Goal: Task Accomplishment & Management: Use online tool/utility

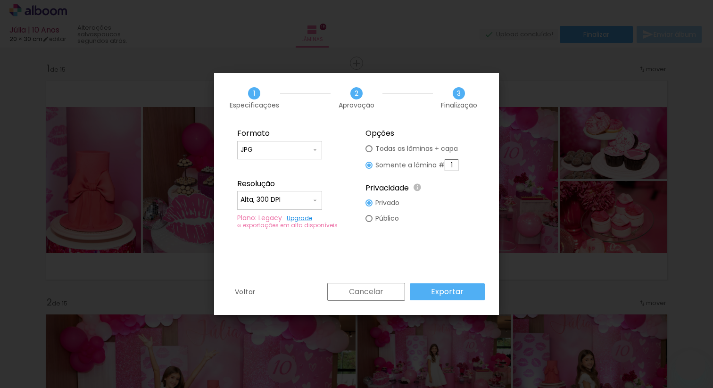
type input "1"
click at [428, 256] on div "Formato JPG PDF Resolução Alta, 300 DPI Baixa Plano: Legacy Upgrade ∞ exportaçõ…" at bounding box center [356, 203] width 285 height 160
click at [440, 285] on paper-button "Exportar" at bounding box center [447, 291] width 75 height 17
